Goal: Information Seeking & Learning: Learn about a topic

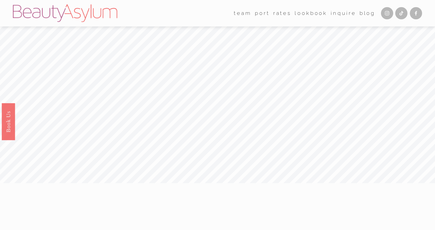
click at [286, 12] on link "Rates" at bounding box center [282, 13] width 18 height 11
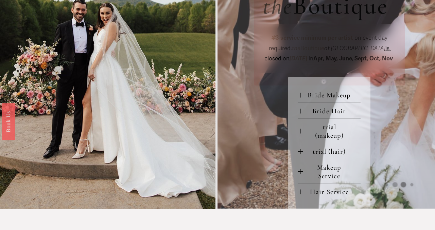
scroll to position [267, 0]
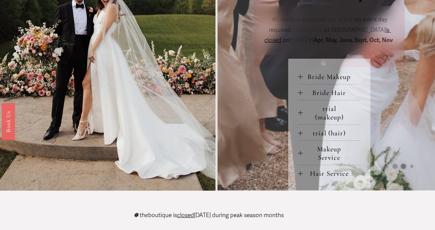
click at [310, 81] on span "Bride Makeup" at bounding box center [332, 77] width 58 height 8
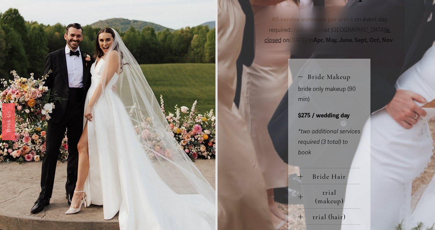
click at [310, 81] on span "Bride Makeup" at bounding box center [332, 77] width 58 height 8
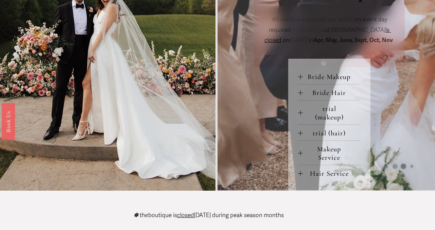
click at [322, 97] on span "Bride Hair" at bounding box center [332, 93] width 58 height 8
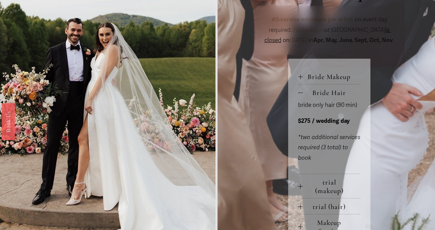
click at [322, 97] on span "Bride Hair" at bounding box center [332, 93] width 58 height 8
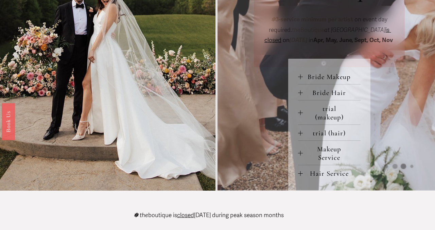
click at [322, 122] on span "trial (makeup)" at bounding box center [332, 113] width 58 height 17
